Goal: Use online tool/utility: Utilize a website feature to perform a specific function

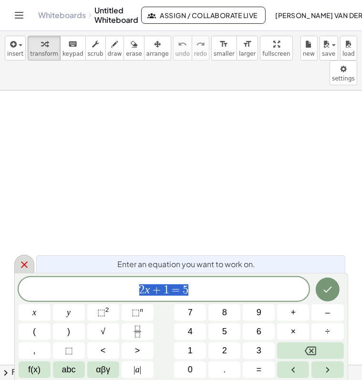
click at [24, 263] on icon at bounding box center [24, 265] width 7 height 7
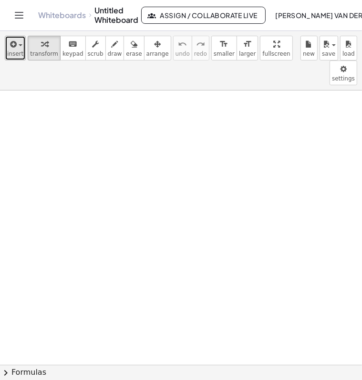
click at [17, 50] on span "insert" at bounding box center [15, 53] width 16 height 7
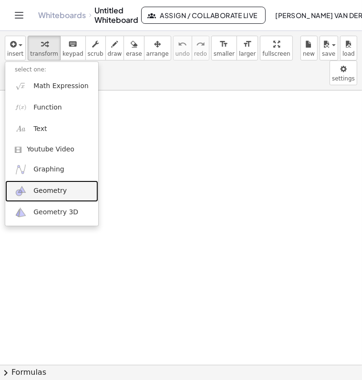
click at [63, 195] on link "Geometry" at bounding box center [51, 191] width 93 height 21
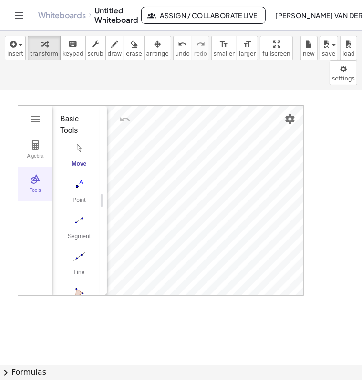
click at [46, 167] on button "Tools" at bounding box center [35, 184] width 34 height 34
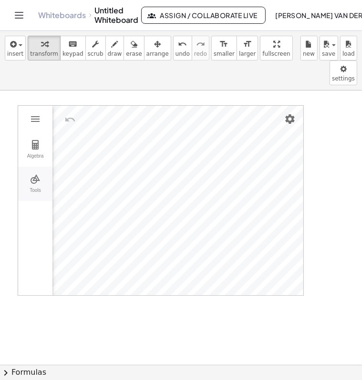
click at [42, 167] on button "Tools" at bounding box center [35, 184] width 34 height 34
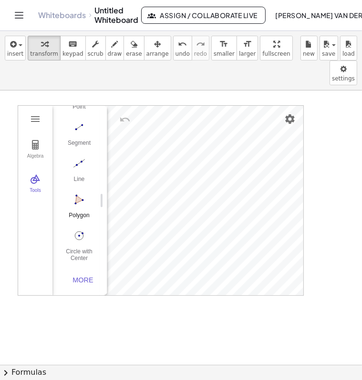
scroll to position [98, 0]
click at [80, 276] on div "More" at bounding box center [83, 280] width 30 height 8
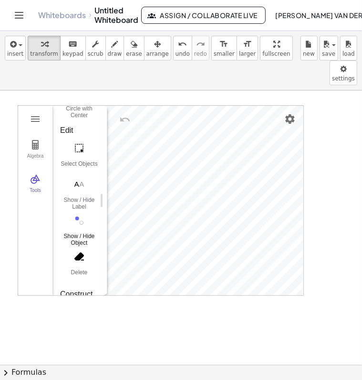
scroll to position [241, 0]
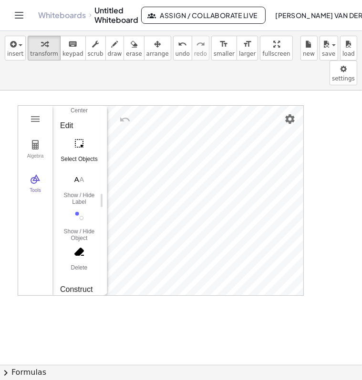
click at [79, 136] on img "Select Objects. Click on object to select it or drag a rectangle to select mult…" at bounding box center [79, 143] width 38 height 15
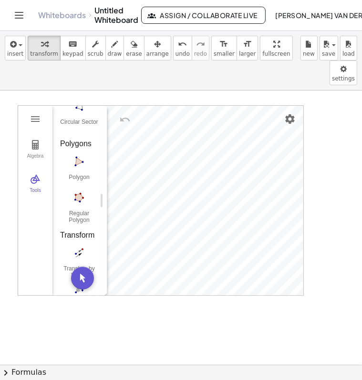
scroll to position [1194, 0]
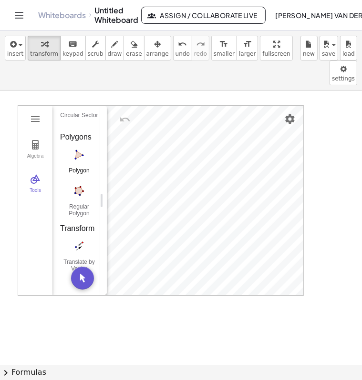
click at [81, 147] on button "Polygon" at bounding box center [79, 164] width 38 height 34
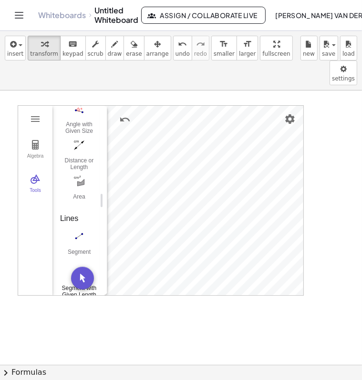
scroll to position [708, 0]
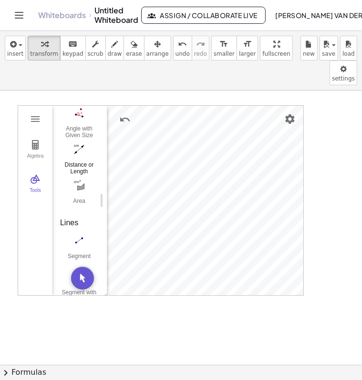
click at [77, 141] on img "Distance or Length. Select two points, a segment, polygon or circle" at bounding box center [79, 148] width 38 height 15
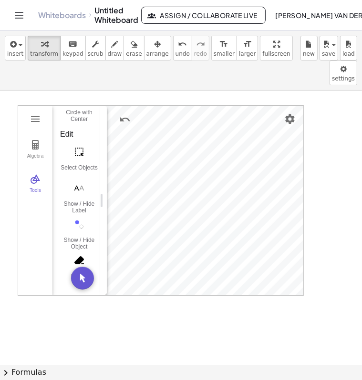
scroll to position [232, 0]
click at [80, 145] on img "Select Objects. Click on object to select it or drag a rectangle to select mult…" at bounding box center [79, 152] width 38 height 15
click at [293, 113] on img "Settings" at bounding box center [289, 118] width 11 height 11
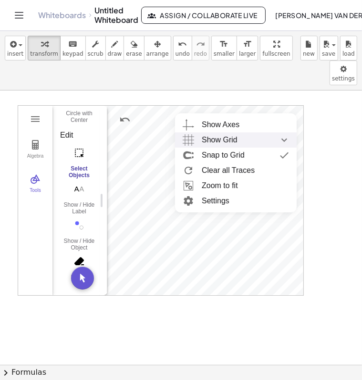
click at [261, 132] on div "Show Grid" at bounding box center [244, 139] width 87 height 15
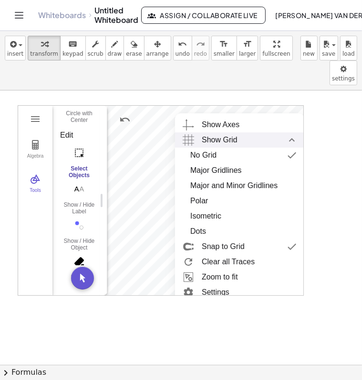
click at [261, 132] on div "Show Grid" at bounding box center [248, 139] width 95 height 15
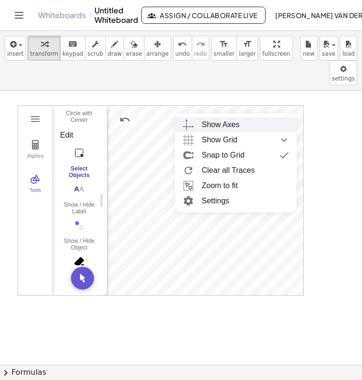
click at [255, 117] on div "Show Axes" at bounding box center [244, 124] width 87 height 15
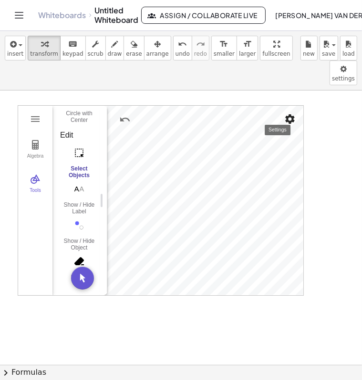
click at [290, 113] on img "Settings" at bounding box center [289, 118] width 11 height 11
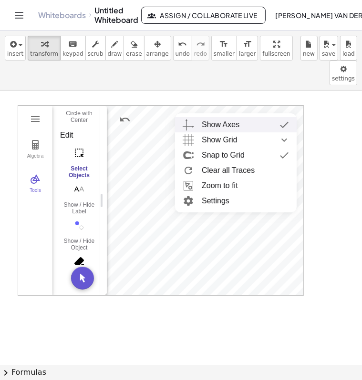
click at [245, 117] on div "Show Axes" at bounding box center [244, 124] width 87 height 15
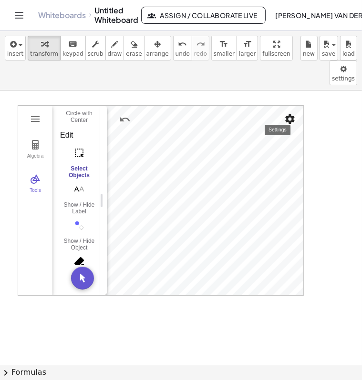
click at [289, 113] on img "Settings" at bounding box center [289, 118] width 11 height 11
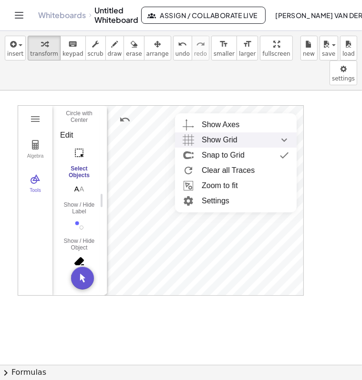
click at [243, 132] on div "Show Grid" at bounding box center [244, 139] width 87 height 15
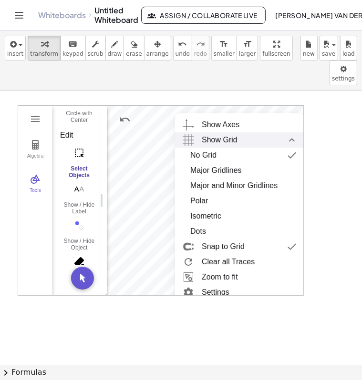
click at [243, 132] on div "Show Grid" at bounding box center [248, 139] width 95 height 15
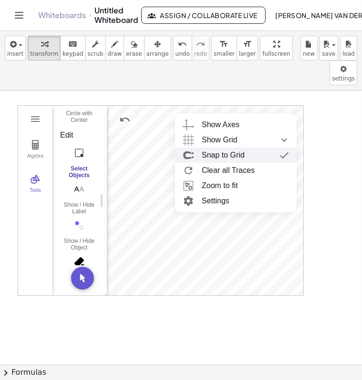
click at [243, 148] on div "Snap to Grid" at bounding box center [222, 155] width 43 height 15
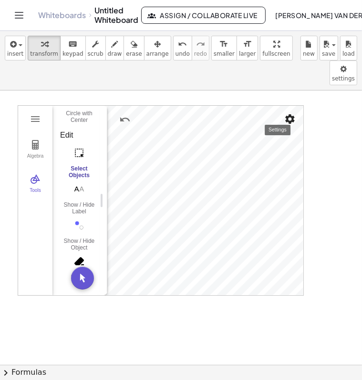
click at [284, 113] on img "Settings" at bounding box center [289, 118] width 11 height 11
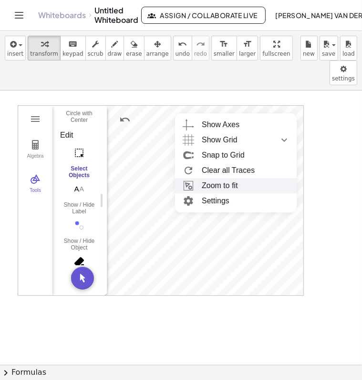
click at [240, 178] on li "Zoom to fit" at bounding box center [235, 185] width 121 height 15
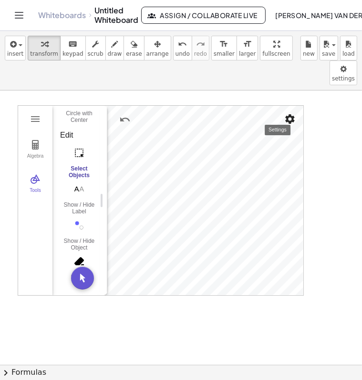
click at [286, 113] on img "Settings" at bounding box center [289, 118] width 11 height 11
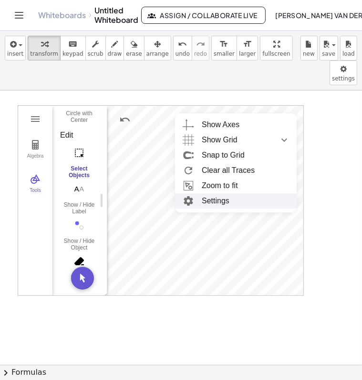
click at [227, 193] on li "Settings" at bounding box center [235, 200] width 121 height 15
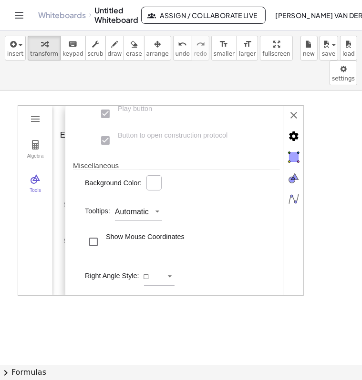
scroll to position [286, 0]
click at [295, 169] on img "Graphics" at bounding box center [293, 178] width 19 height 19
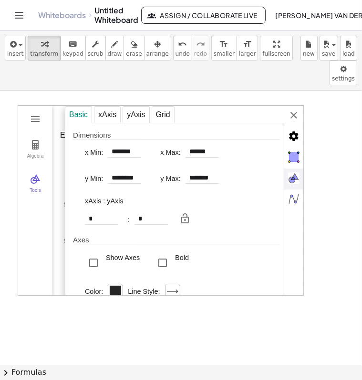
click at [295, 169] on img "Graphics" at bounding box center [293, 178] width 19 height 19
click at [139, 172] on input "********" at bounding box center [124, 177] width 33 height 11
drag, startPoint x: 141, startPoint y: 157, endPoint x: 91, endPoint y: 161, distance: 49.2
click at [91, 171] on div "y Min: ********" at bounding box center [118, 178] width 66 height 15
type input "*"
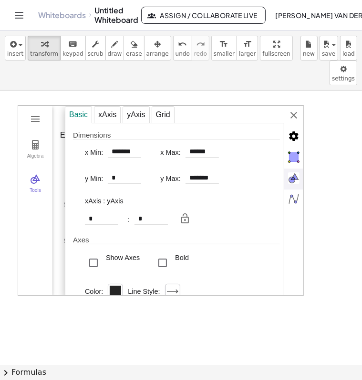
type input "*******"
drag, startPoint x: 219, startPoint y: 153, endPoint x: 206, endPoint y: 152, distance: 12.4
click at [174, 171] on div "y Max: *******" at bounding box center [194, 178] width 68 height 15
click at [220, 171] on div "y Max: *******" at bounding box center [194, 178] width 68 height 15
click at [214, 172] on input "*******" at bounding box center [201, 177] width 33 height 11
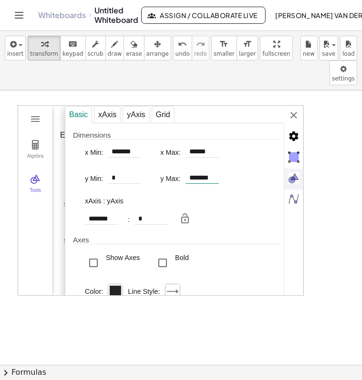
drag, startPoint x: 215, startPoint y: 155, endPoint x: 181, endPoint y: 156, distance: 34.8
click at [181, 171] on div "y Max: *******" at bounding box center [194, 178] width 68 height 15
type input "*"
type input "*******"
drag, startPoint x: 138, startPoint y: 128, endPoint x: 94, endPoint y: 128, distance: 43.3
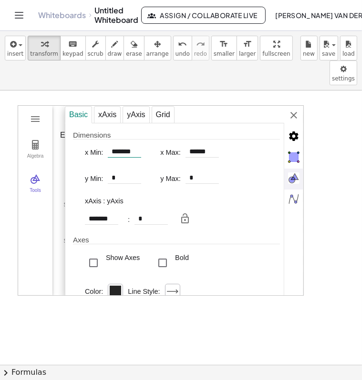
click at [94, 145] on div "x Min: *******" at bounding box center [118, 152] width 66 height 15
type input "*******"
drag, startPoint x: 212, startPoint y: 126, endPoint x: 187, endPoint y: 128, distance: 24.8
click at [187, 146] on input "******" at bounding box center [201, 151] width 33 height 11
type input "*"
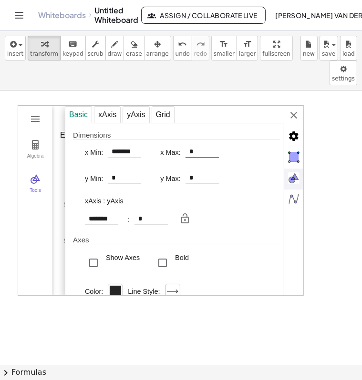
type input "*******"
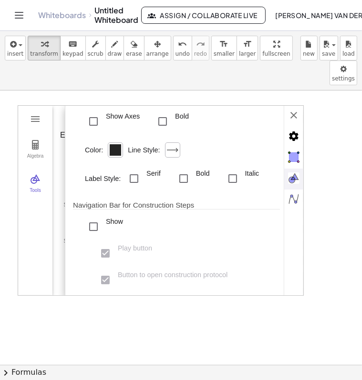
scroll to position [143, 0]
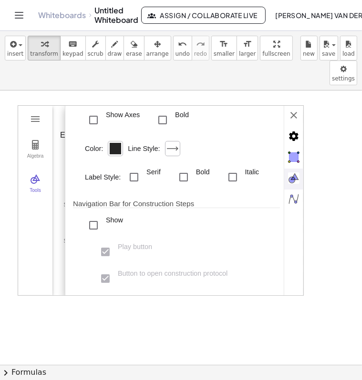
click at [290, 169] on img "Graphics" at bounding box center [293, 178] width 19 height 19
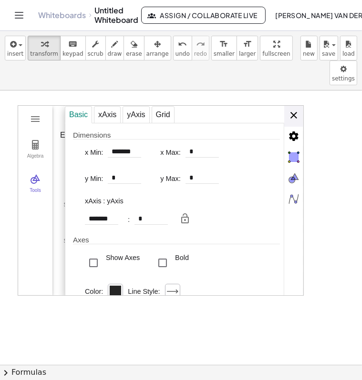
click at [294, 106] on div "Basic xAxis yAxis Grid Dimensions x Min: ******* x Max: * y Min: * y Max: * xAx…" at bounding box center [184, 201] width 238 height 191
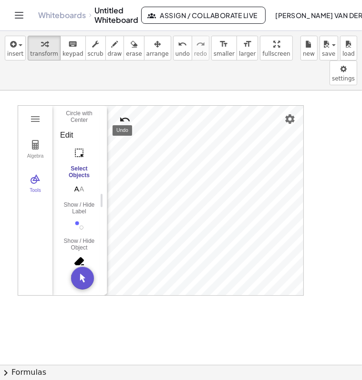
click at [127, 114] on img "Undo" at bounding box center [124, 119] width 11 height 11
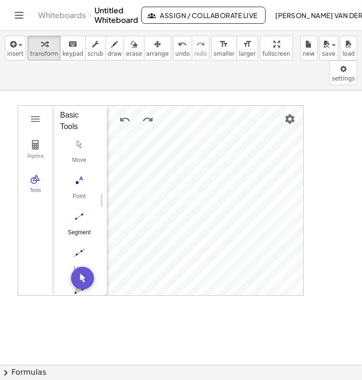
scroll to position [0, 0]
click at [79, 141] on img "Move. Drag or select object" at bounding box center [79, 148] width 38 height 15
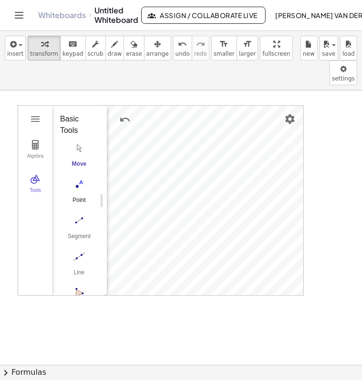
click at [80, 177] on img "Point. Select position or line, function, or curve" at bounding box center [79, 184] width 38 height 15
click at [118, 111] on button "Undo" at bounding box center [124, 119] width 17 height 17
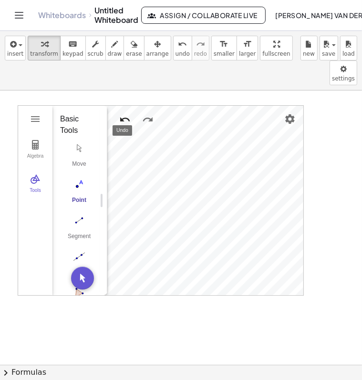
click at [118, 111] on button "Undo" at bounding box center [124, 119] width 17 height 17
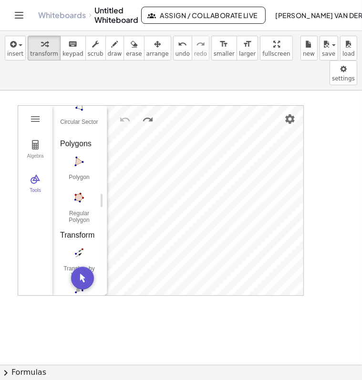
scroll to position [1191, 0]
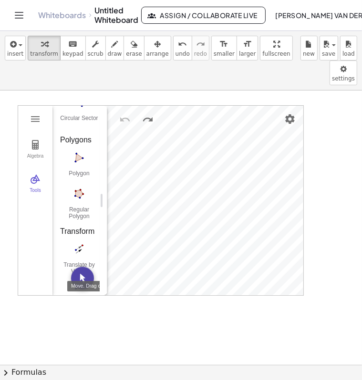
click at [88, 267] on img "Move. Drag or select object" at bounding box center [82, 278] width 23 height 23
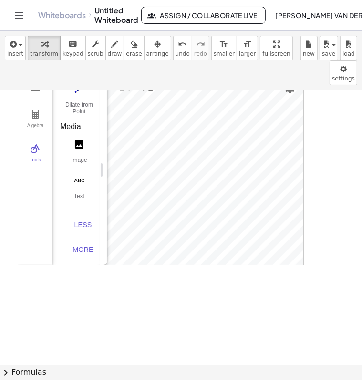
scroll to position [0, 0]
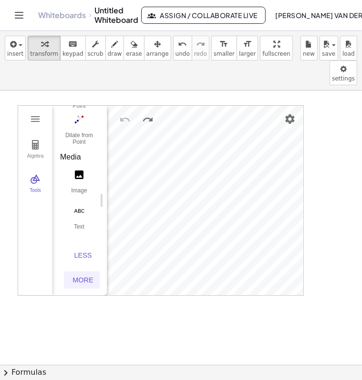
click at [82, 272] on button "More" at bounding box center [83, 280] width 38 height 17
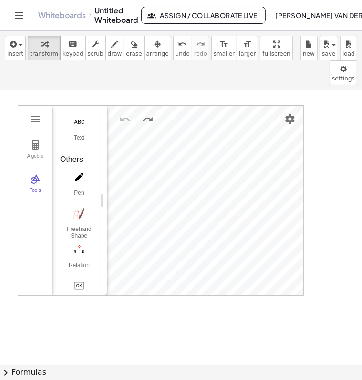
scroll to position [2566, 0]
click at [83, 174] on img "Freehand Shape. Sketch a function or geometric object" at bounding box center [79, 181] width 38 height 15
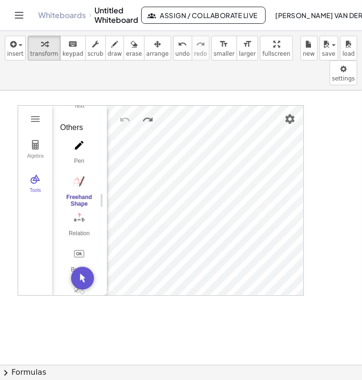
click at [198, 148] on div "Geometry" at bounding box center [205, 201] width 196 height 190
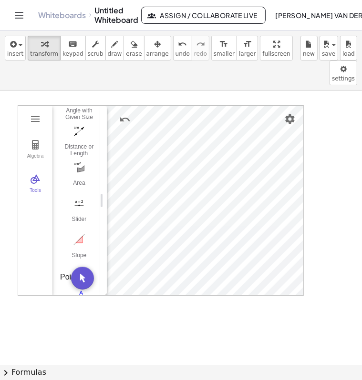
scroll to position [803, 0]
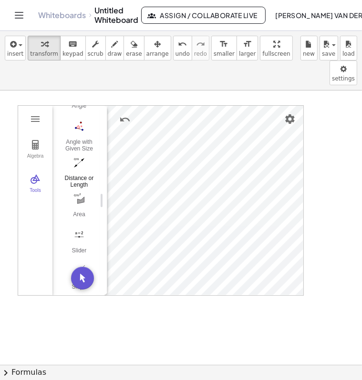
click at [78, 155] on img "Distance or Length. Select two points, a segment, polygon or circle" at bounding box center [79, 162] width 38 height 15
click at [121, 114] on img "Undo" at bounding box center [124, 119] width 11 height 11
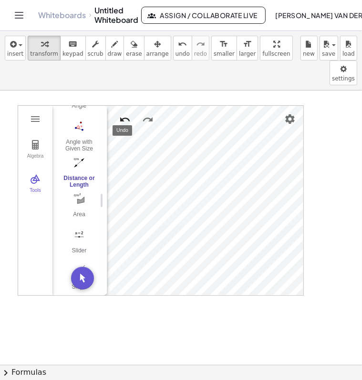
click at [121, 114] on img "Undo" at bounding box center [124, 119] width 11 height 11
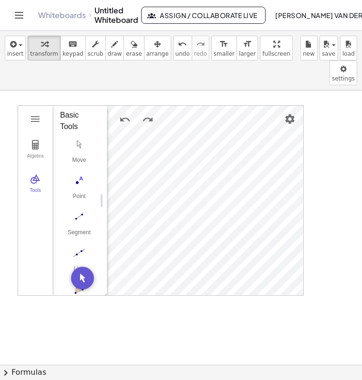
scroll to position [0, 0]
click at [79, 177] on img "Point. Select position or line, function, or curve" at bounding box center [79, 184] width 38 height 15
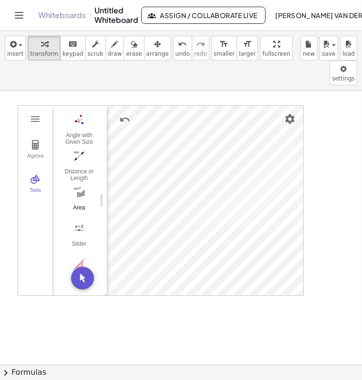
click at [79, 184] on img "Area. Select polygon, circle or conic" at bounding box center [79, 191] width 38 height 15
click at [84, 148] on button "Distance or Length" at bounding box center [79, 165] width 38 height 34
click at [79, 148] on img "Distance or Length. Select two points, a segment, polygon or circle" at bounding box center [79, 155] width 38 height 15
click at [82, 132] on div "Angle with Given Size" at bounding box center [79, 138] width 38 height 13
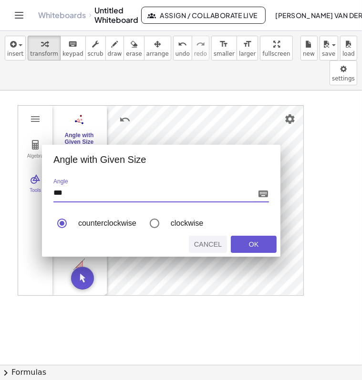
click at [206, 241] on div "Cancel" at bounding box center [207, 245] width 30 height 8
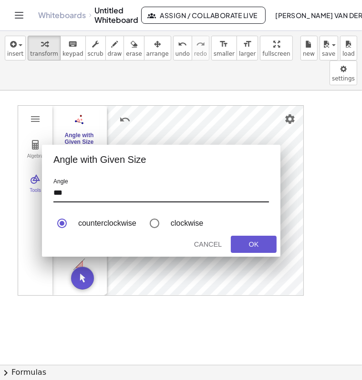
drag, startPoint x: 106, startPoint y: 158, endPoint x: 229, endPoint y: 177, distance: 124.3
click at [225, 179] on div "Angle ***" at bounding box center [160, 195] width 215 height 32
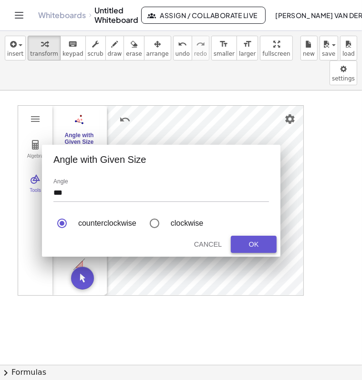
click at [248, 241] on div "OK" at bounding box center [253, 245] width 30 height 8
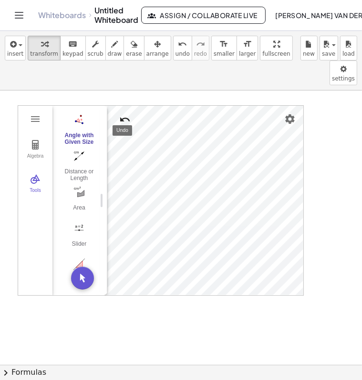
click at [121, 114] on img "Undo" at bounding box center [124, 119] width 11 height 11
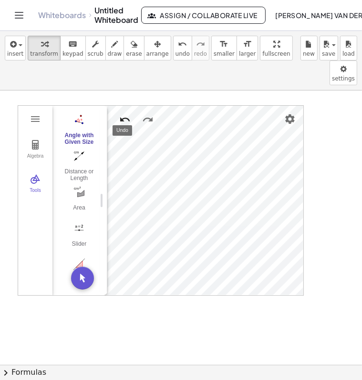
click at [121, 114] on img "Undo" at bounding box center [124, 119] width 11 height 11
click at [79, 168] on div "Distance or Length" at bounding box center [79, 174] width 38 height 13
click at [122, 114] on img "Undo" at bounding box center [124, 119] width 11 height 11
click at [122, 111] on button "Undo" at bounding box center [124, 119] width 17 height 17
click at [121, 114] on img "Undo" at bounding box center [124, 119] width 11 height 11
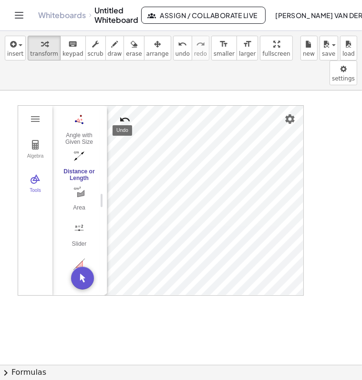
click at [117, 111] on button "Undo" at bounding box center [124, 119] width 17 height 17
click at [120, 114] on img "Undo" at bounding box center [124, 119] width 11 height 11
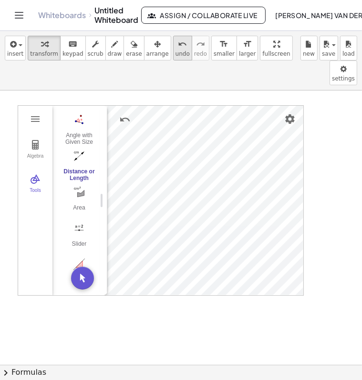
click at [178, 48] on icon "undo" at bounding box center [182, 44] width 9 height 11
